Goal: Task Accomplishment & Management: Use online tool/utility

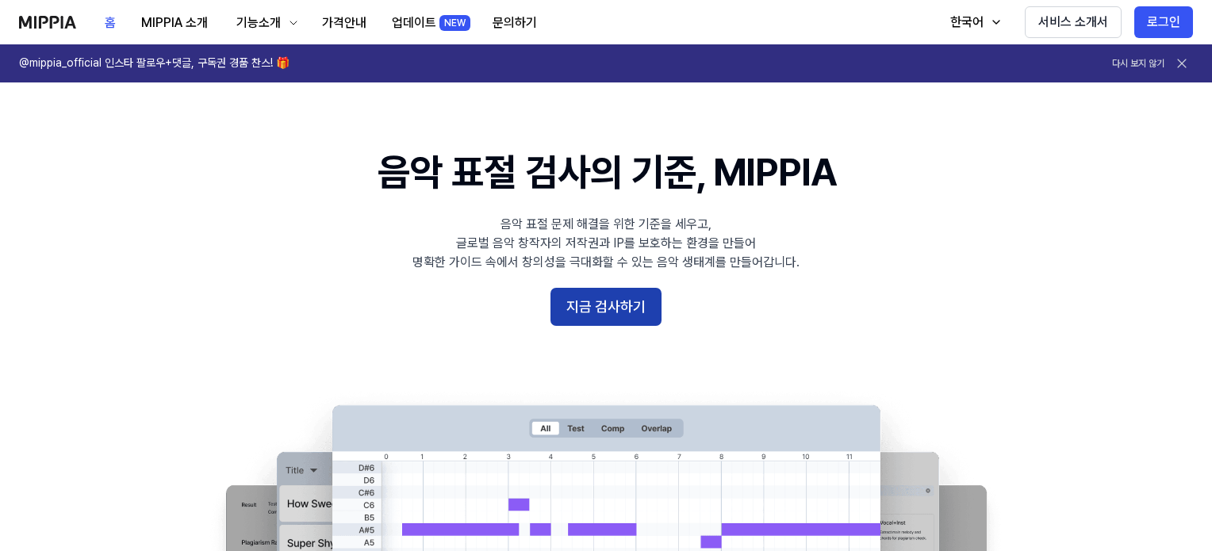
click at [581, 304] on button "지금 검사하기" at bounding box center [606, 307] width 111 height 38
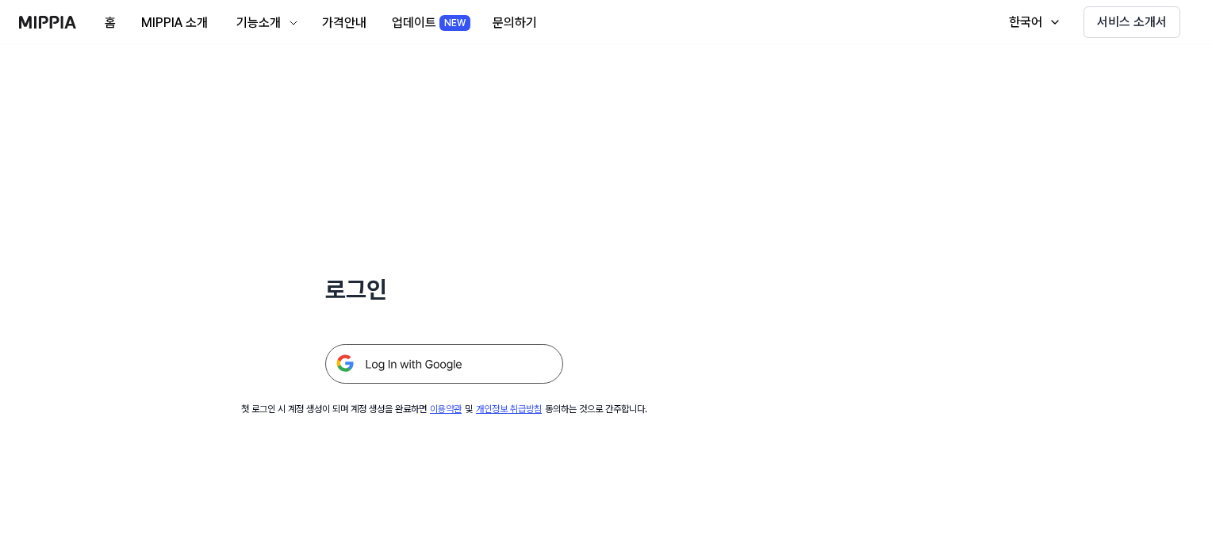
click at [435, 368] on img at bounding box center [444, 364] width 238 height 40
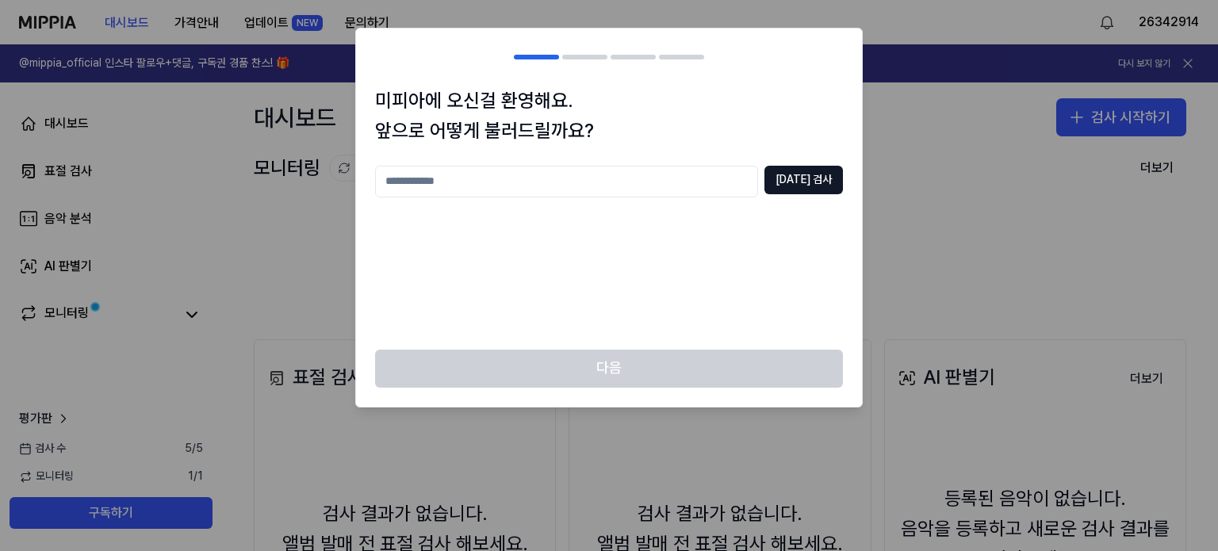
click at [467, 192] on input "text" at bounding box center [566, 182] width 383 height 32
type input "*"
click at [564, 195] on input "****" at bounding box center [566, 182] width 383 height 32
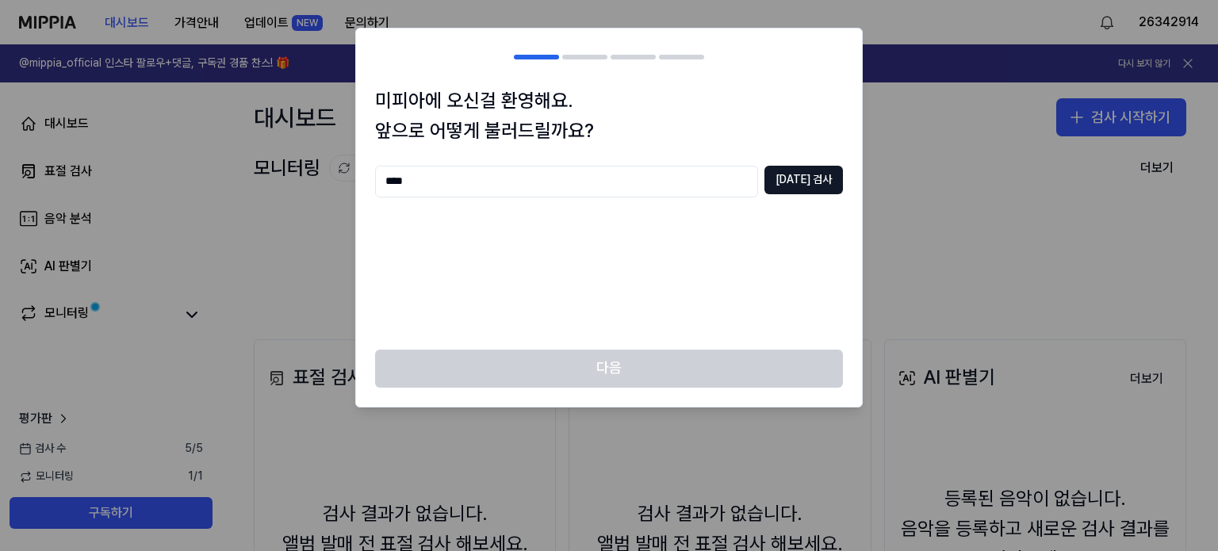
type input "*"
type input "**********"
click at [805, 182] on button "중복 검사" at bounding box center [804, 180] width 79 height 29
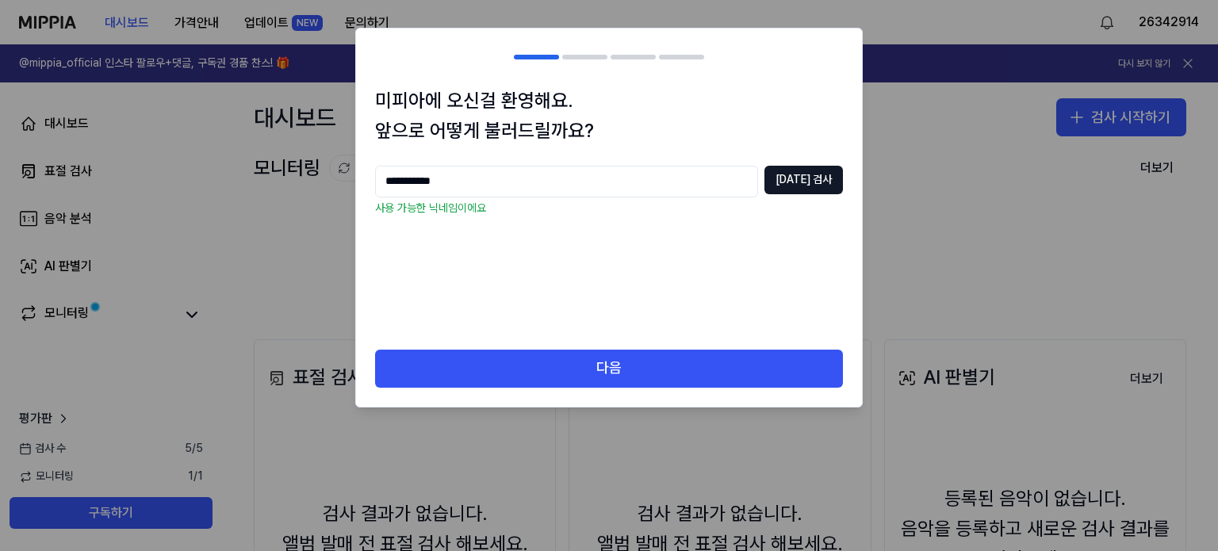
click at [591, 342] on div "**********" at bounding box center [609, 218] width 506 height 264
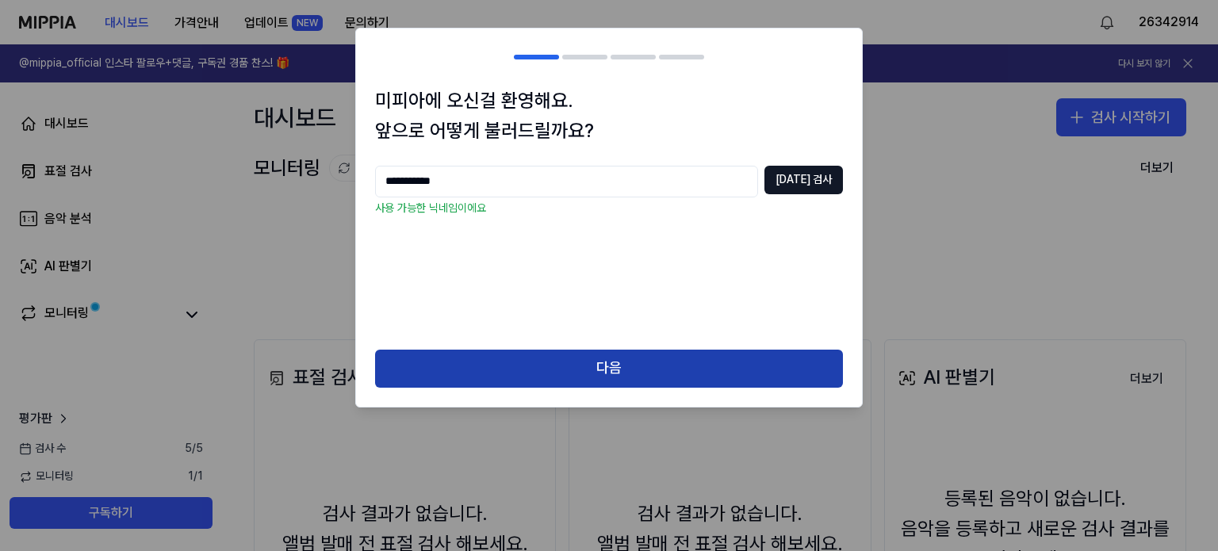
click at [572, 361] on button "다음" at bounding box center [609, 369] width 468 height 38
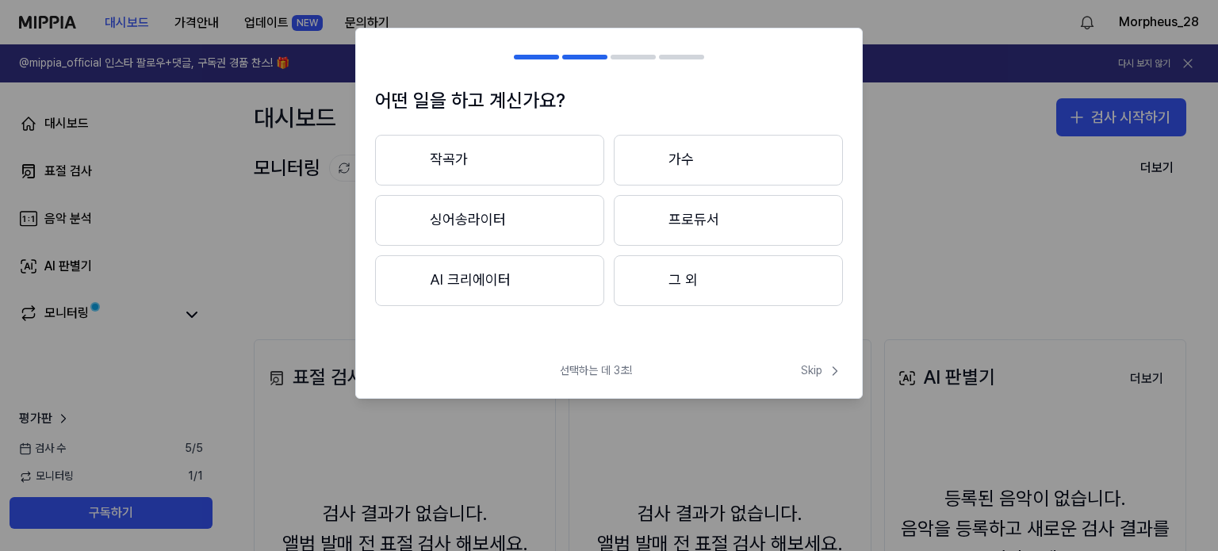
click at [688, 288] on button "그 외" at bounding box center [728, 280] width 229 height 51
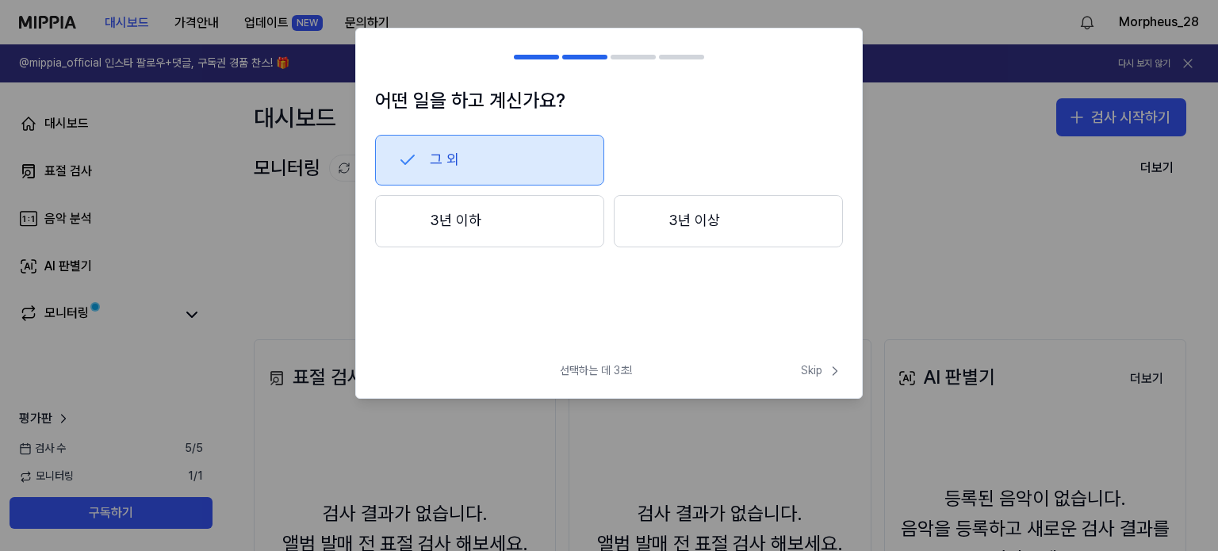
click at [698, 213] on button "3년 이상" at bounding box center [728, 221] width 229 height 52
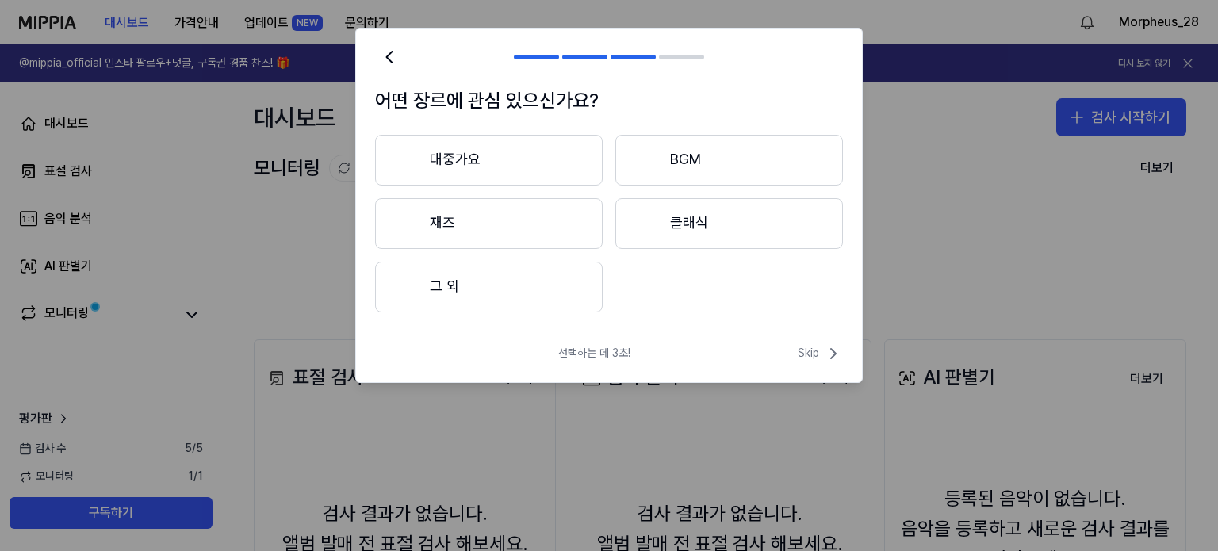
click at [557, 240] on button "재즈" at bounding box center [489, 223] width 228 height 51
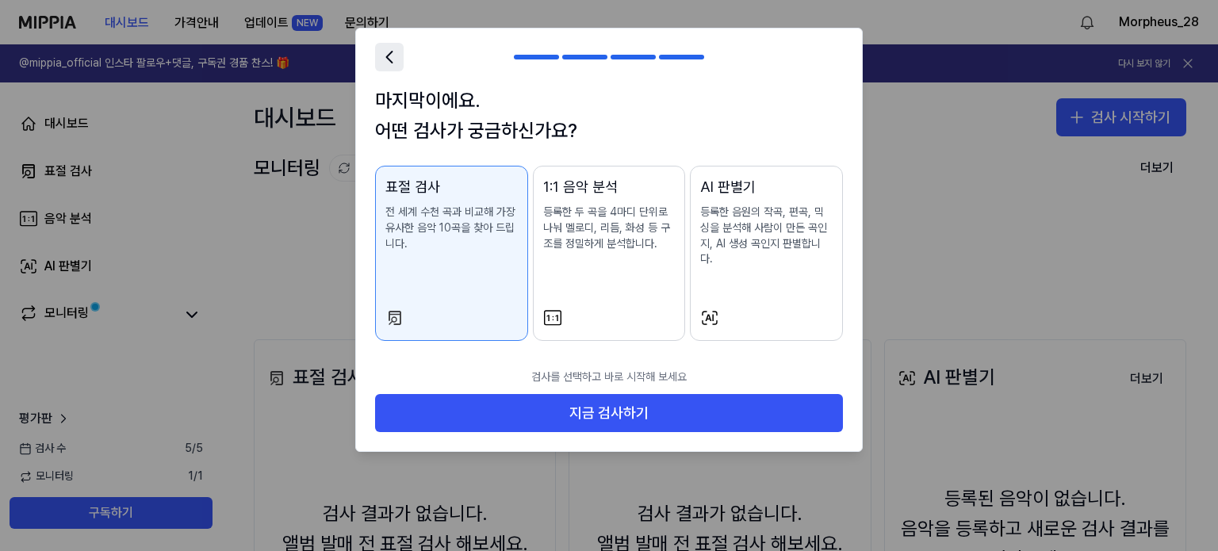
click at [393, 59] on icon at bounding box center [389, 57] width 22 height 22
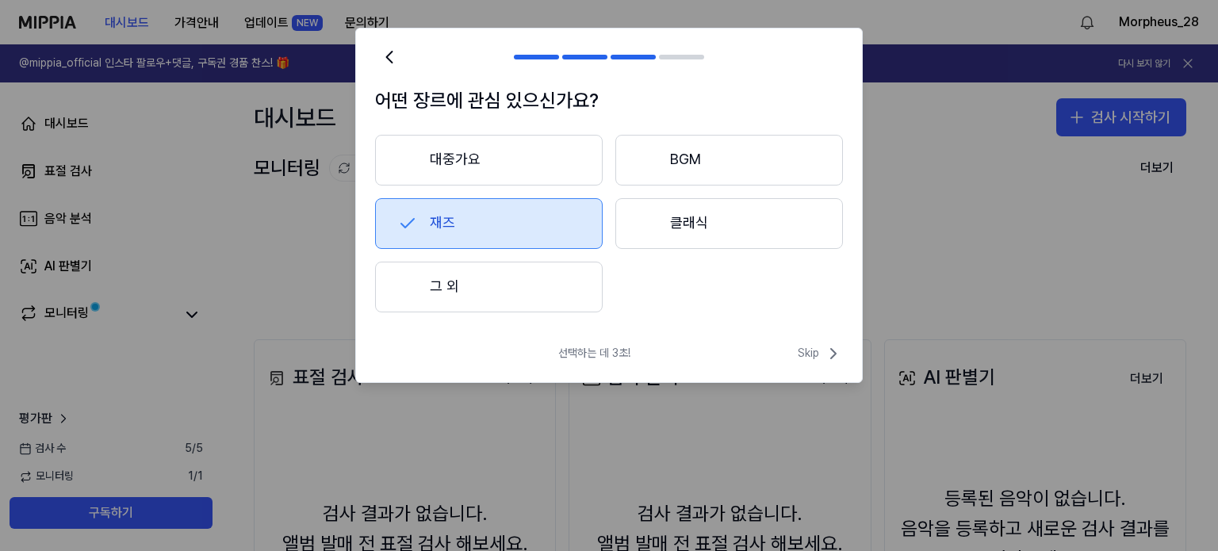
click at [529, 178] on button "대중가요" at bounding box center [489, 160] width 228 height 51
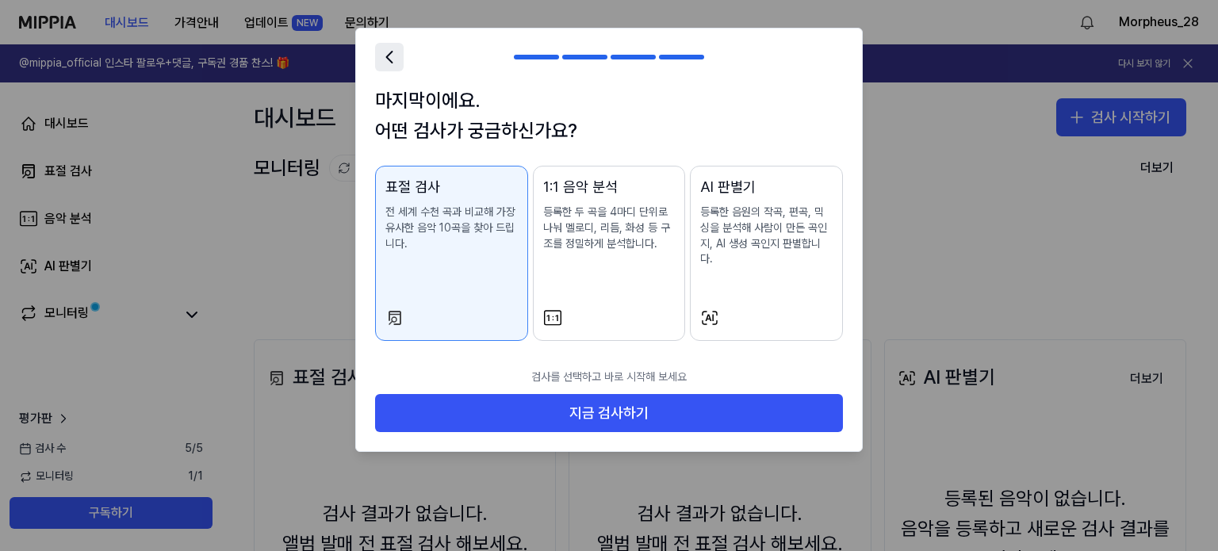
click at [396, 49] on icon at bounding box center [389, 57] width 22 height 22
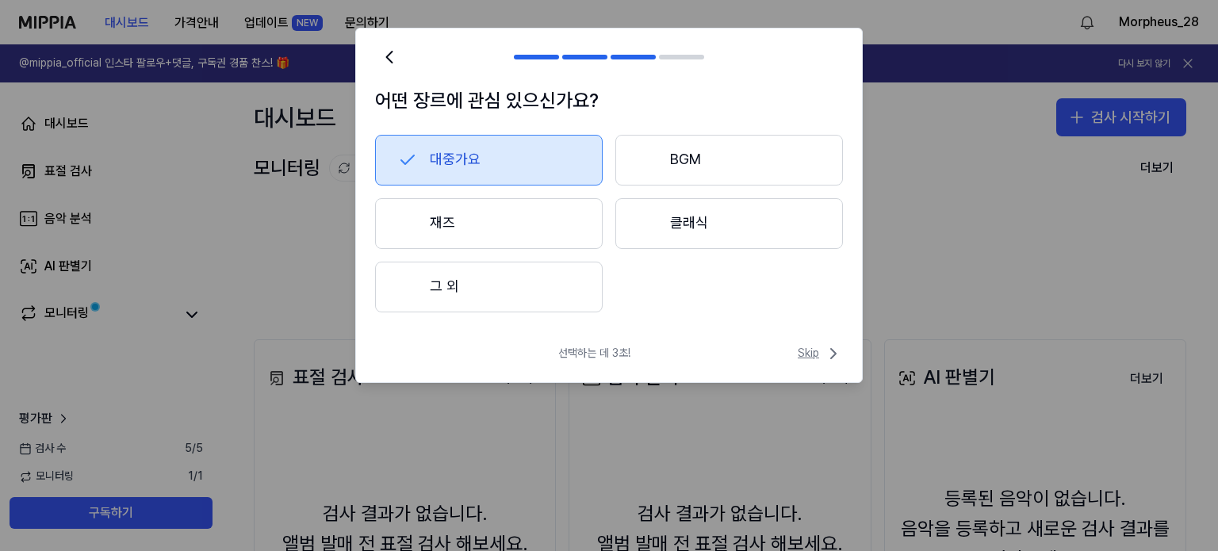
click at [818, 357] on span "Skip" at bounding box center [820, 353] width 45 height 19
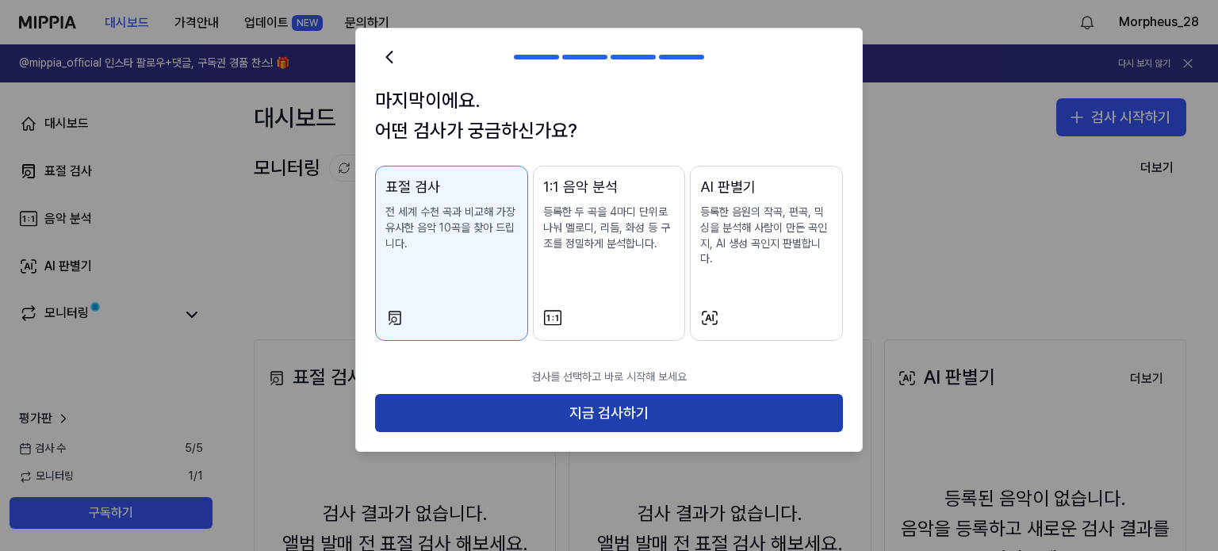
click at [688, 394] on button "지금 검사하기" at bounding box center [609, 413] width 468 height 38
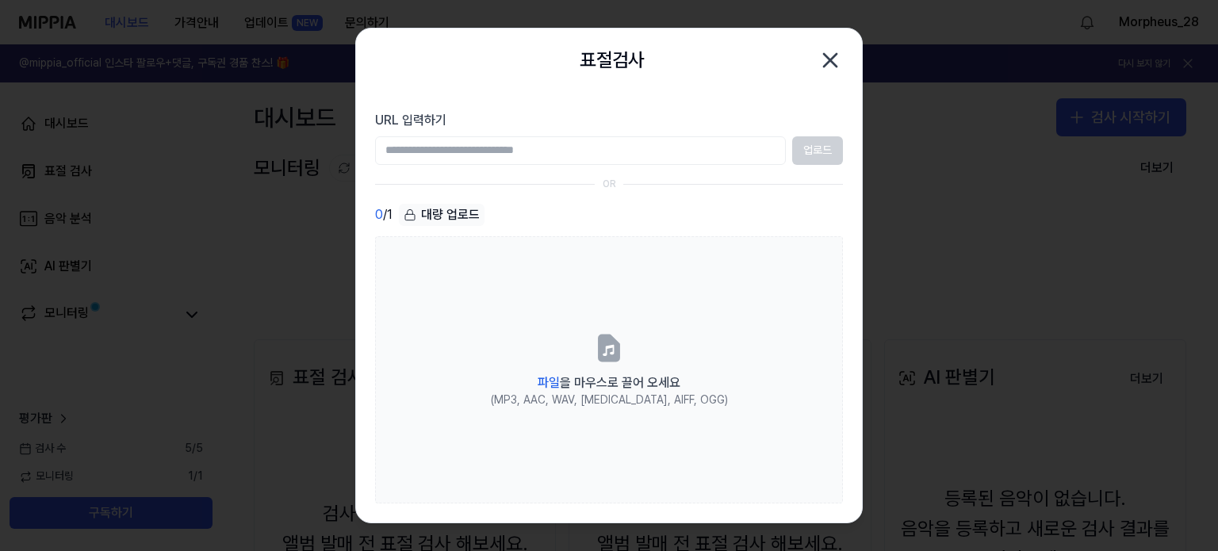
paste input "**********"
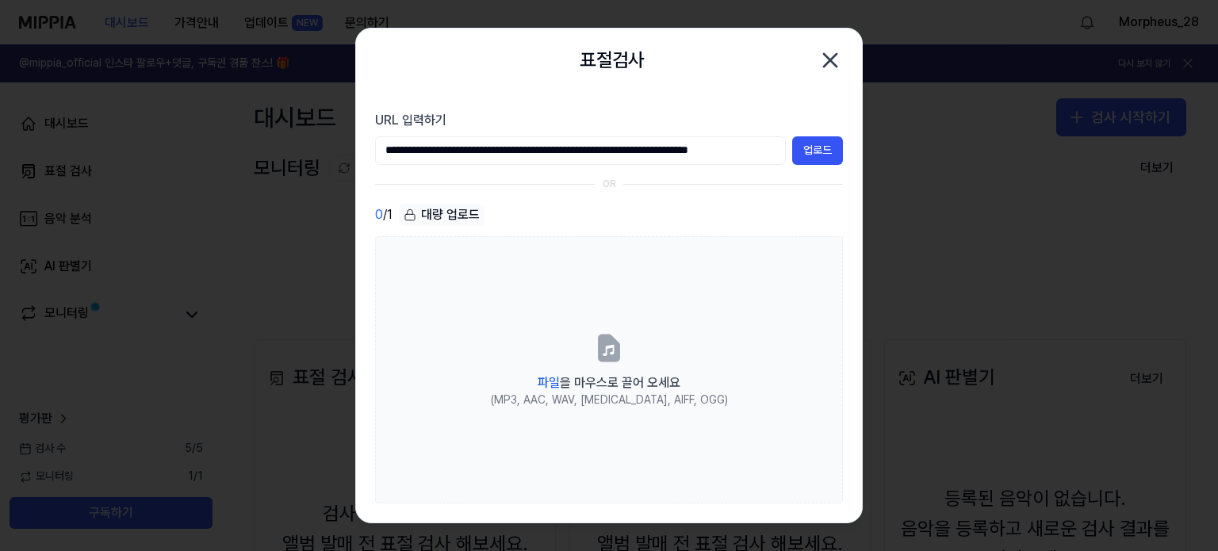
scroll to position [0, 52]
type input "**********"
click at [818, 152] on button "업로드" at bounding box center [817, 150] width 51 height 29
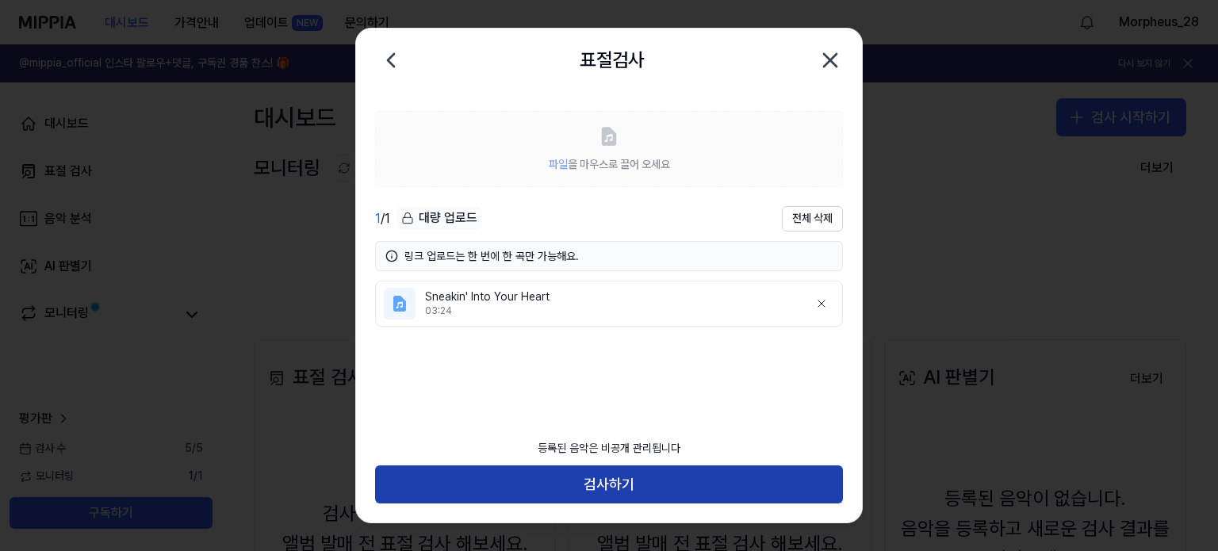
click at [627, 485] on button "검사하기" at bounding box center [609, 485] width 468 height 38
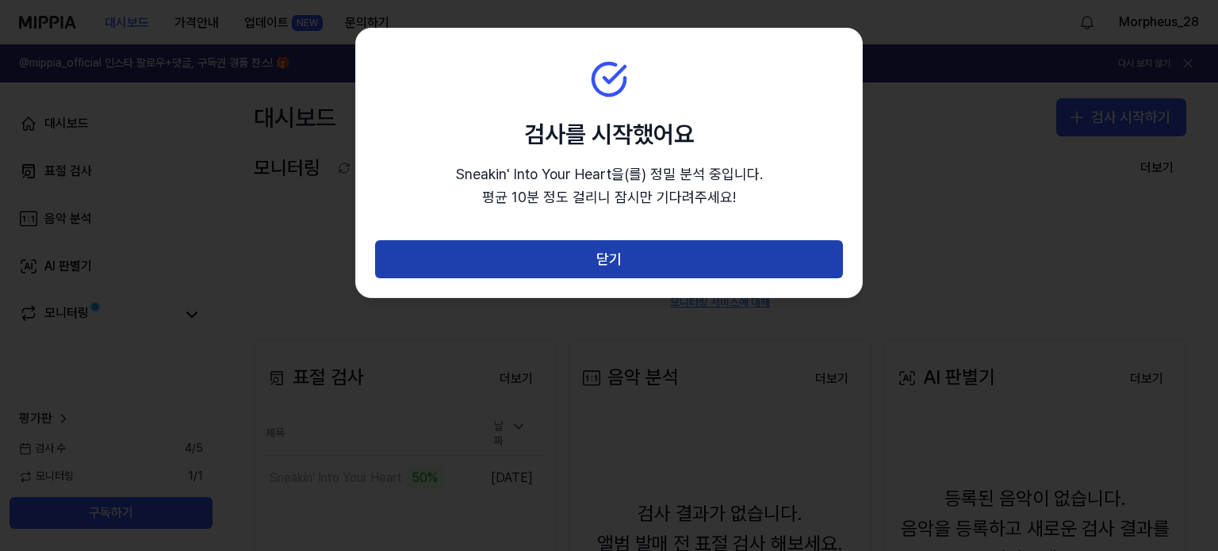
click at [625, 253] on button "닫기" at bounding box center [609, 259] width 468 height 38
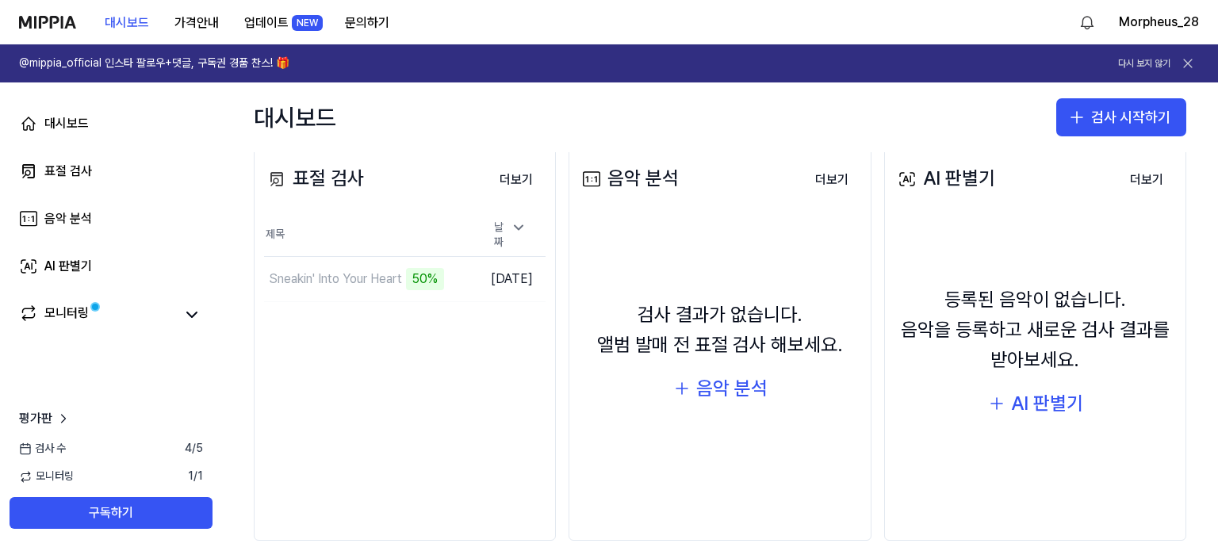
scroll to position [200, 0]
click at [612, 121] on div "대시보드 검사 시작하기" at bounding box center [720, 117] width 996 height 70
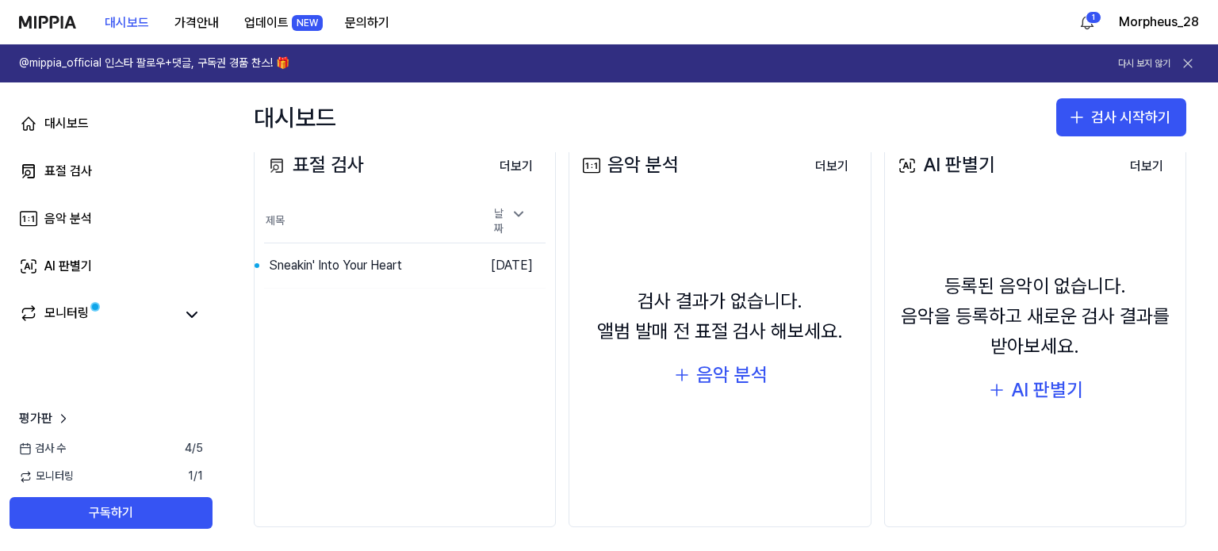
scroll to position [213, 0]
click at [368, 436] on div "표절 검사 더보기 표절 검사 제목 날짜 Sneakin' Into Your Heart 이동하기 2025.09.30. 더보기" at bounding box center [405, 327] width 302 height 401
click at [692, 377] on button "음악 분석" at bounding box center [720, 375] width 95 height 30
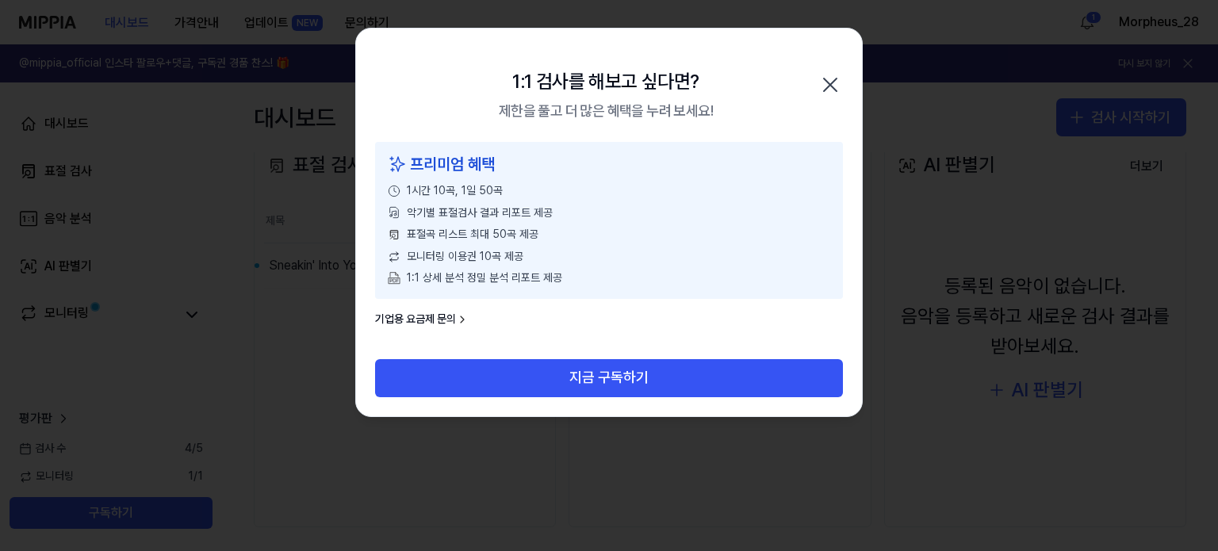
click at [835, 94] on icon "button" at bounding box center [830, 84] width 25 height 25
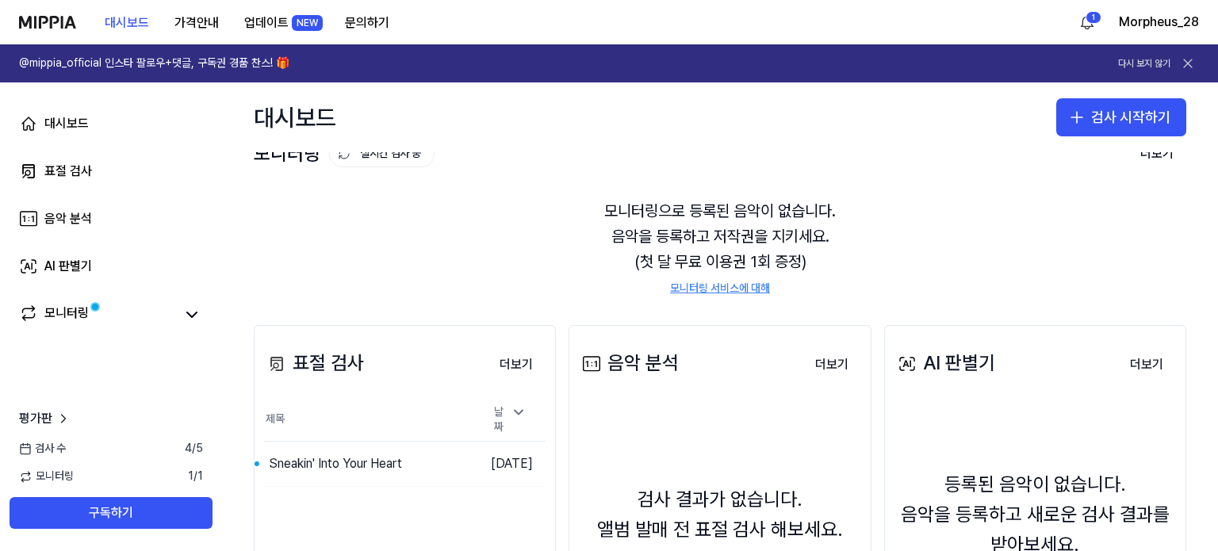
scroll to position [0, 0]
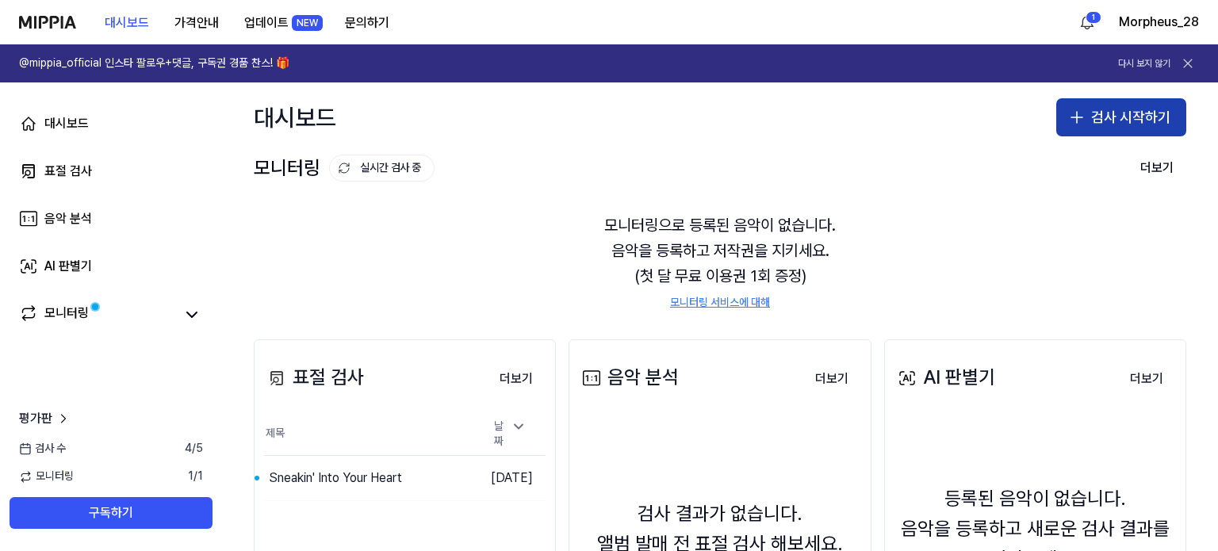
click at [1099, 113] on button "검사 시작하기" at bounding box center [1122, 117] width 130 height 38
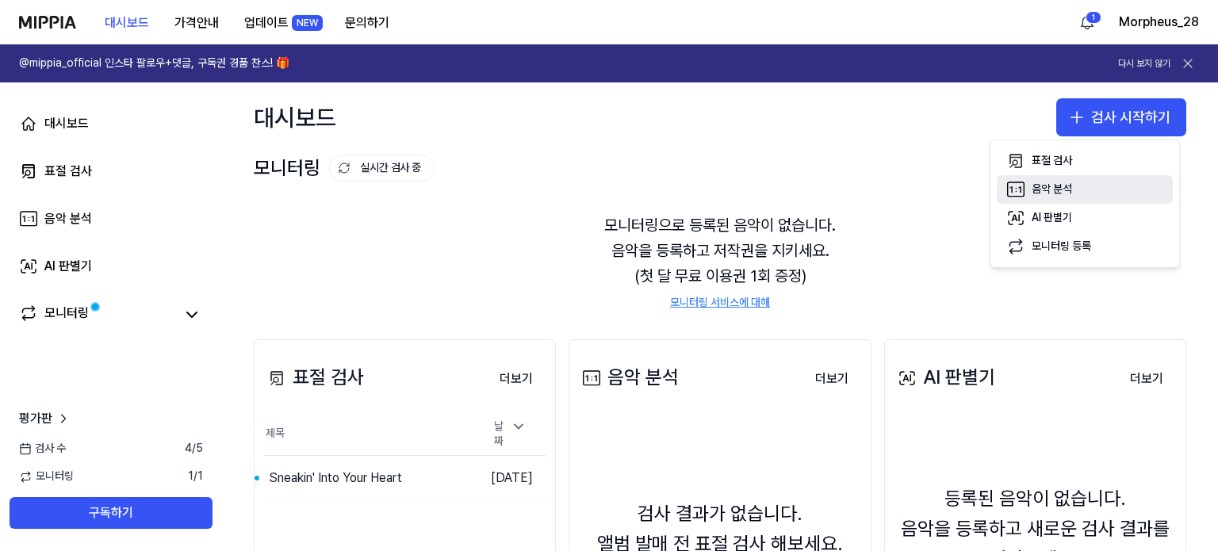
click at [1050, 186] on div "음악 분석" at bounding box center [1052, 190] width 40 height 16
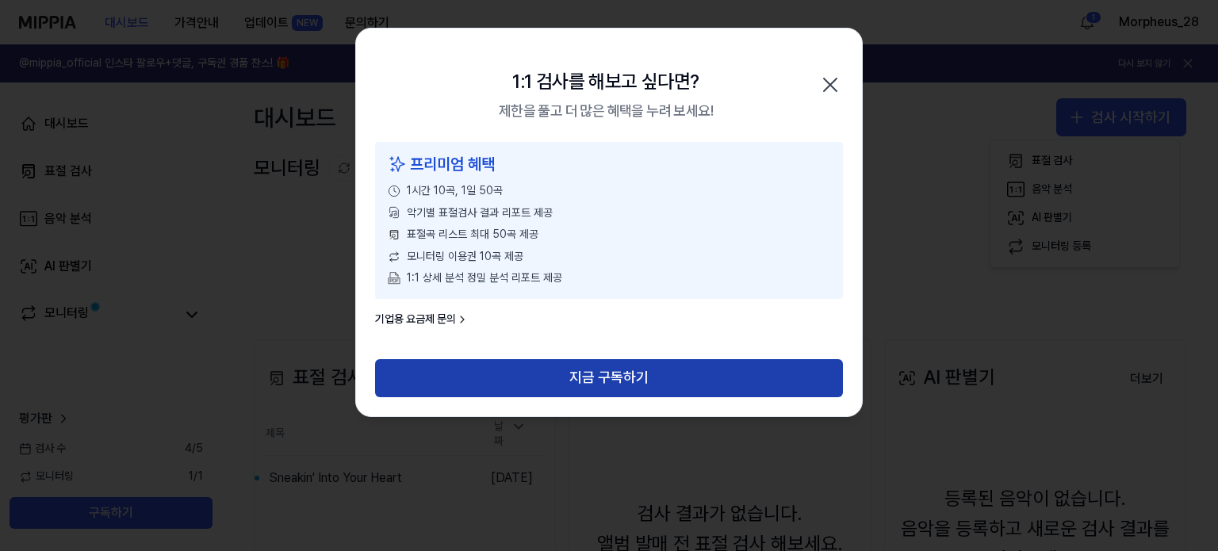
click at [652, 382] on button "지금 구독하기" at bounding box center [609, 378] width 468 height 38
